Goal: Information Seeking & Learning: Learn about a topic

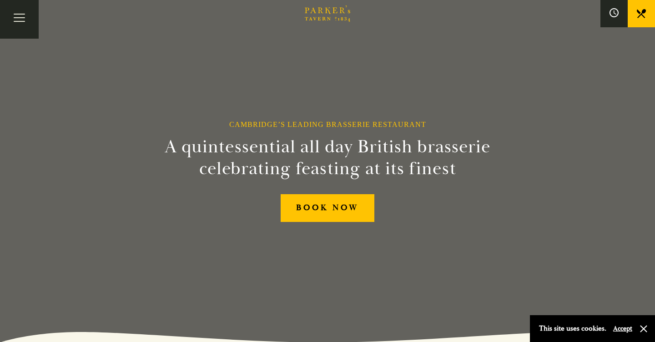
click at [633, 12] on link at bounding box center [641, 13] width 27 height 27
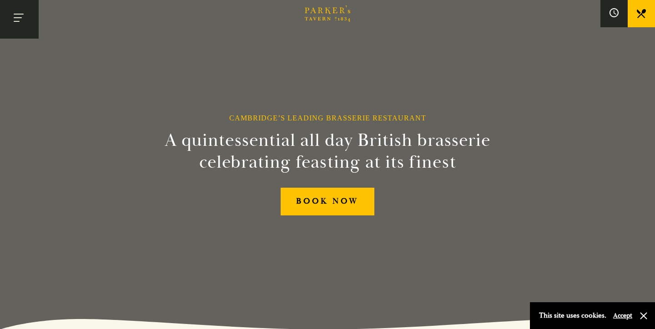
click at [25, 23] on button "Toggle navigation" at bounding box center [19, 19] width 39 height 39
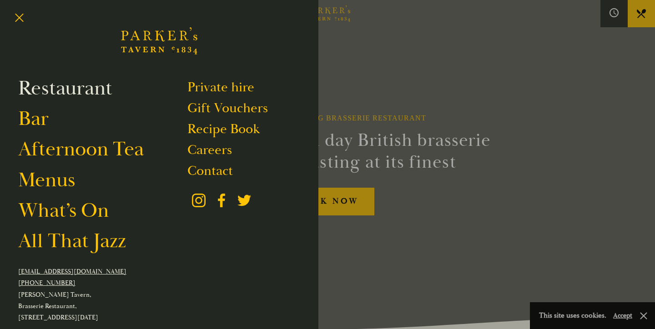
click at [62, 93] on link "Restaurant" at bounding box center [65, 88] width 94 height 25
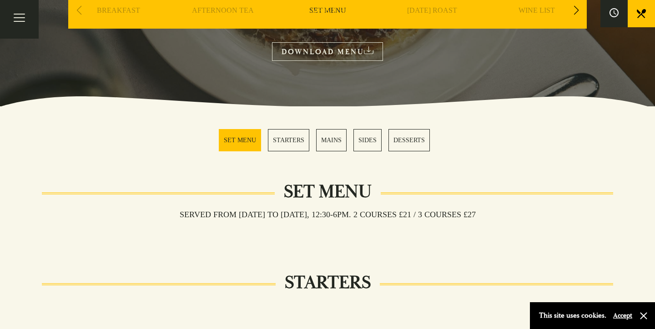
scroll to position [217, 0]
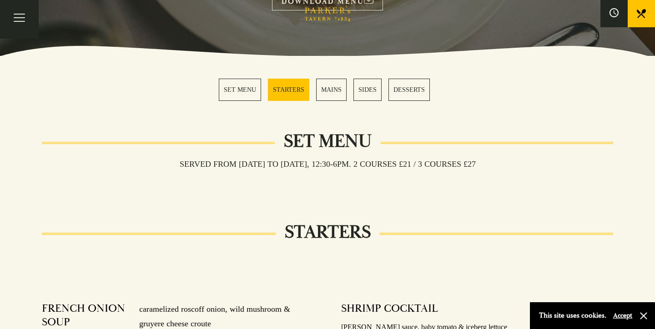
click at [331, 86] on link "MAINS" at bounding box center [331, 90] width 30 height 22
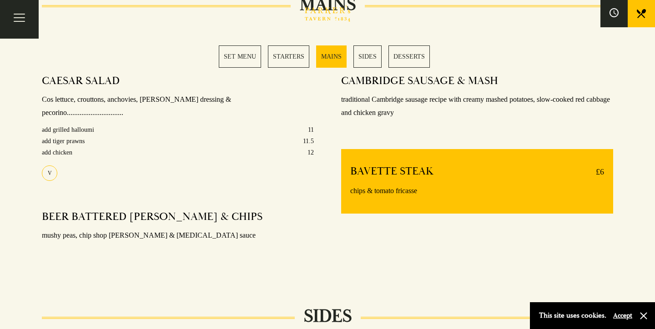
scroll to position [724, 0]
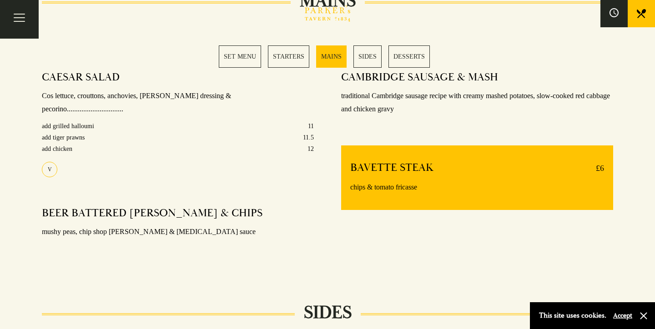
click at [249, 61] on link "SET MENU" at bounding box center [240, 56] width 42 height 22
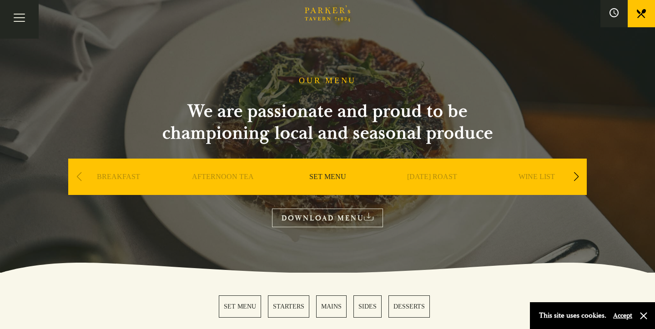
click at [577, 177] on div "Next slide" at bounding box center [576, 177] width 12 height 20
click at [432, 179] on link "A LA CARTE" at bounding box center [432, 190] width 42 height 36
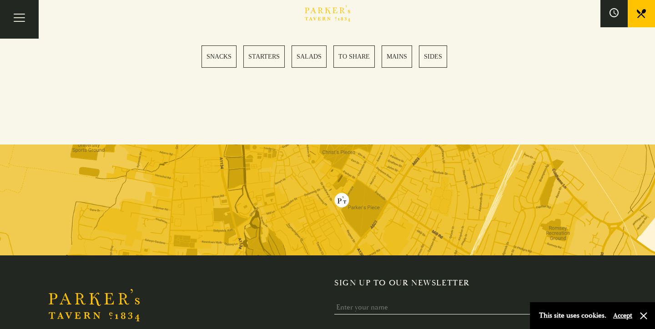
scroll to position [2542, 0]
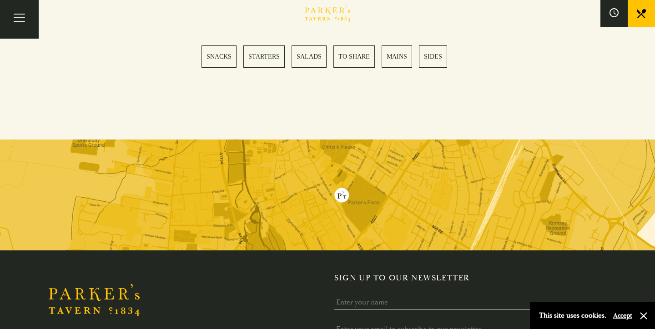
click at [342, 157] on img at bounding box center [327, 195] width 655 height 111
